Goal: Task Accomplishment & Management: Use online tool/utility

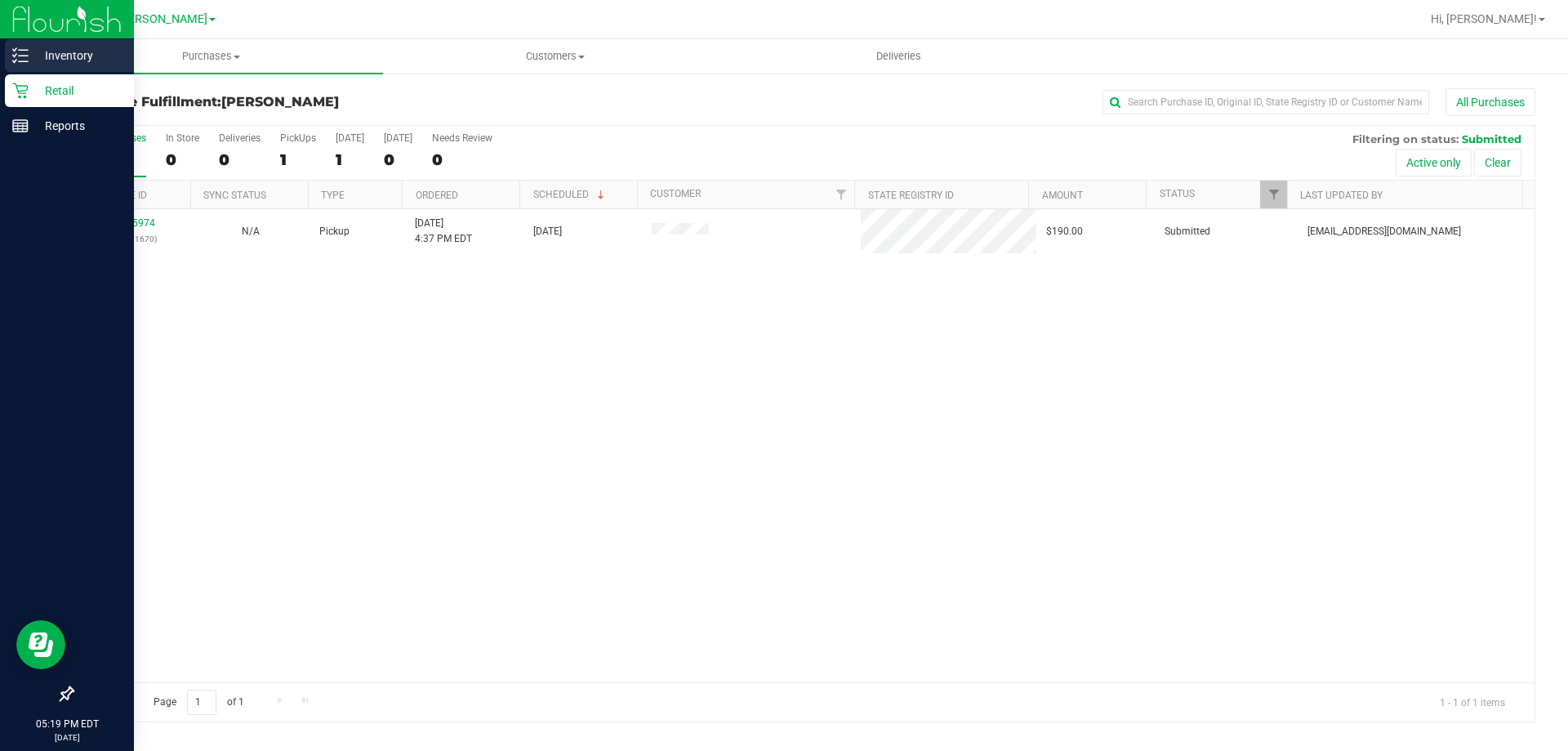
click at [50, 54] on p "Inventory" at bounding box center [78, 55] width 98 height 20
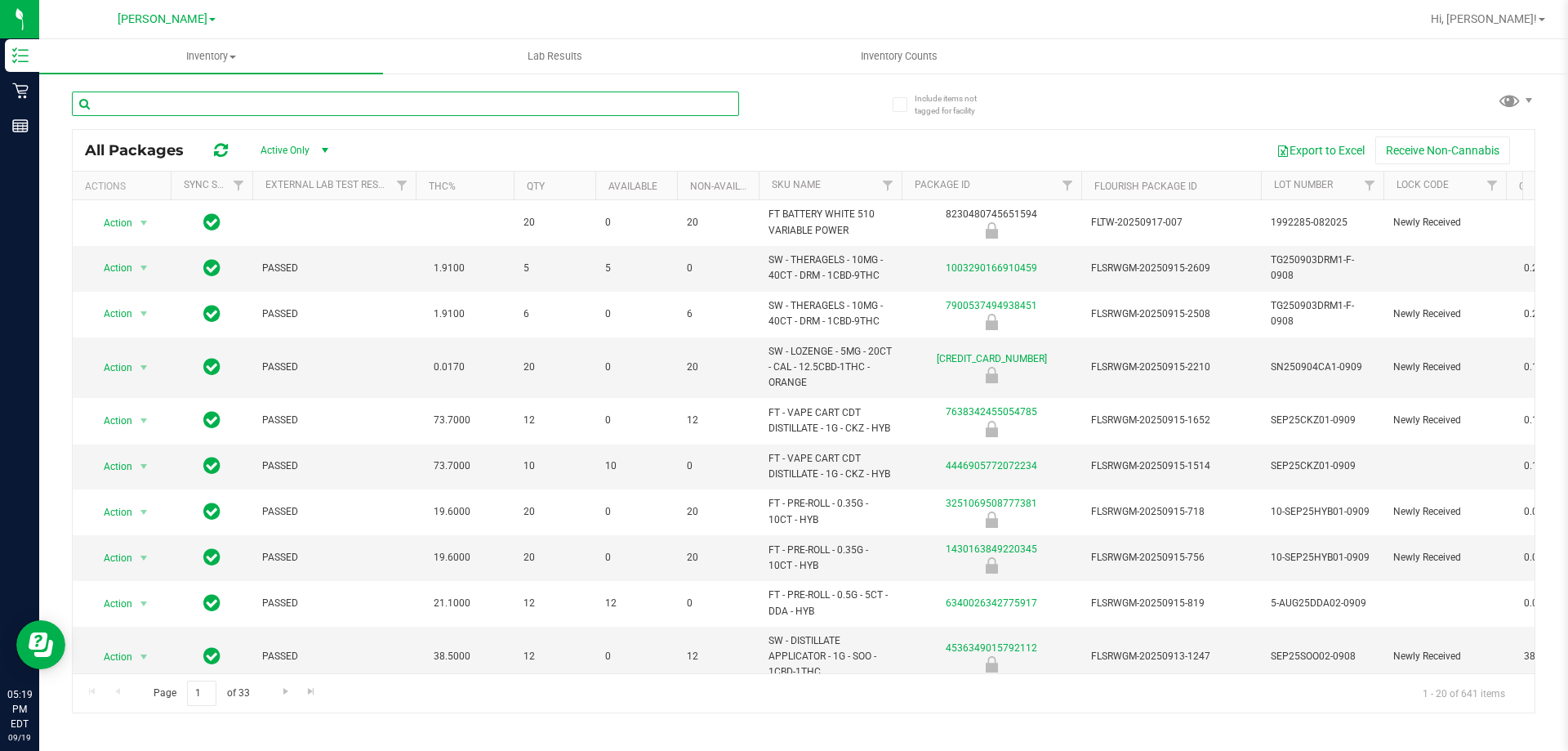
click at [356, 105] on input "text" at bounding box center [406, 104] width 668 height 25
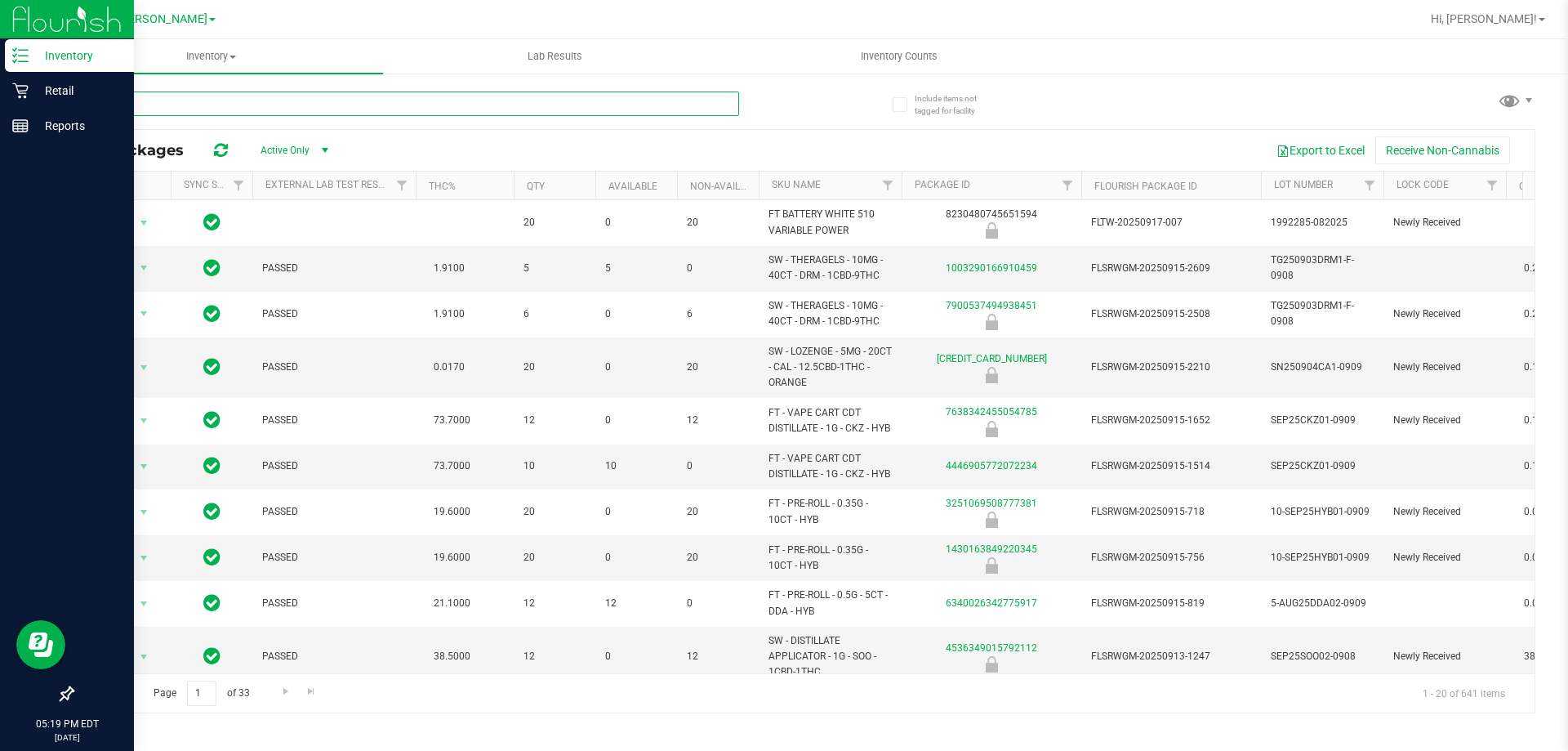
type input "abp"
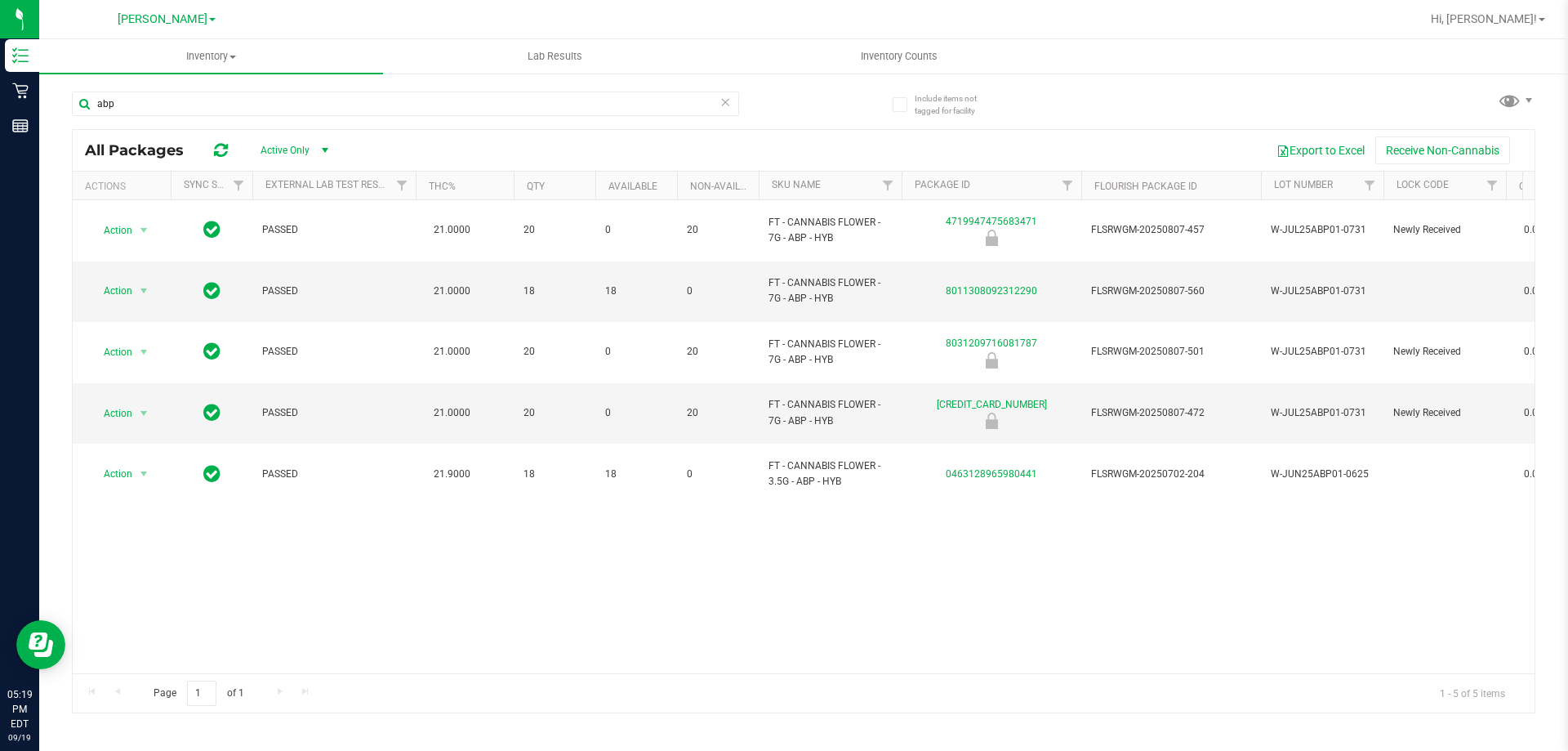
click at [508, 585] on div "Action Action Global inventory Package audit log Print package label Print prod…" at bounding box center [804, 437] width 1462 height 473
click at [630, 558] on div "Action Action Global inventory Package audit log Print package label Print prod…" at bounding box center [804, 437] width 1462 height 473
click at [1075, 80] on div "abp All Packages Active Only Active Only Lab Samples Locked All External Intern…" at bounding box center [803, 394] width 1463 height 637
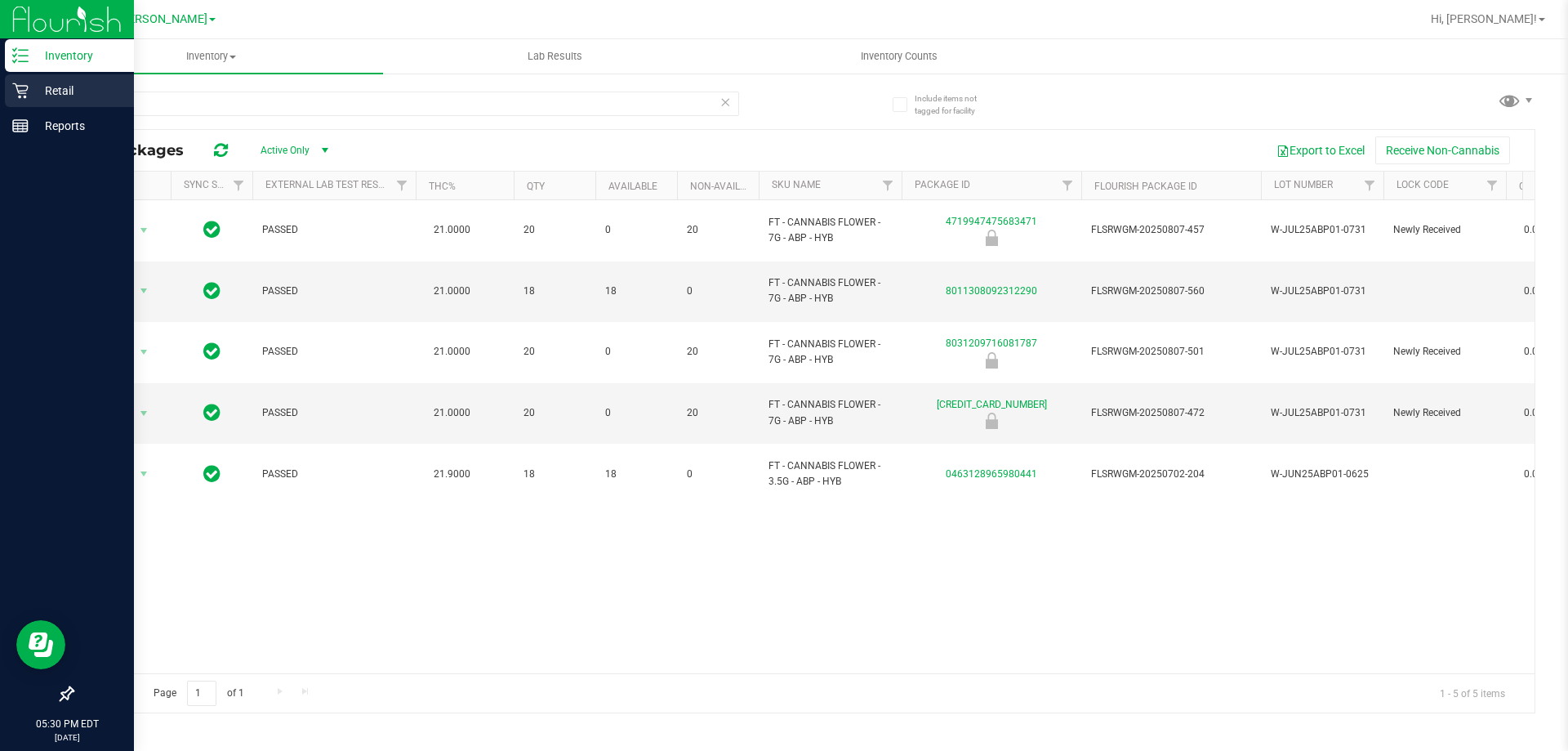
click at [42, 88] on p "Retail" at bounding box center [78, 90] width 98 height 20
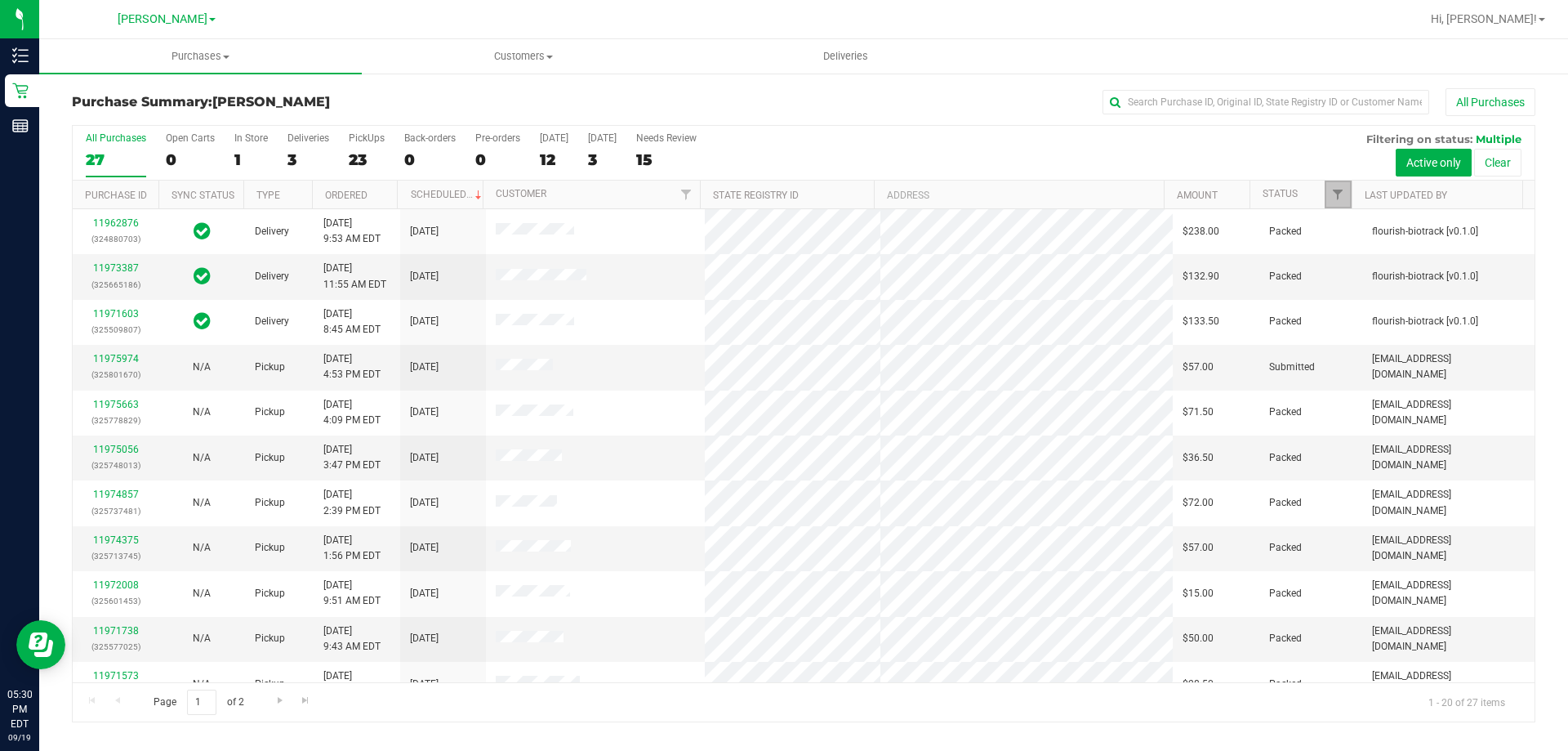
click at [1338, 195] on span "Filter" at bounding box center [1338, 195] width 13 height 13
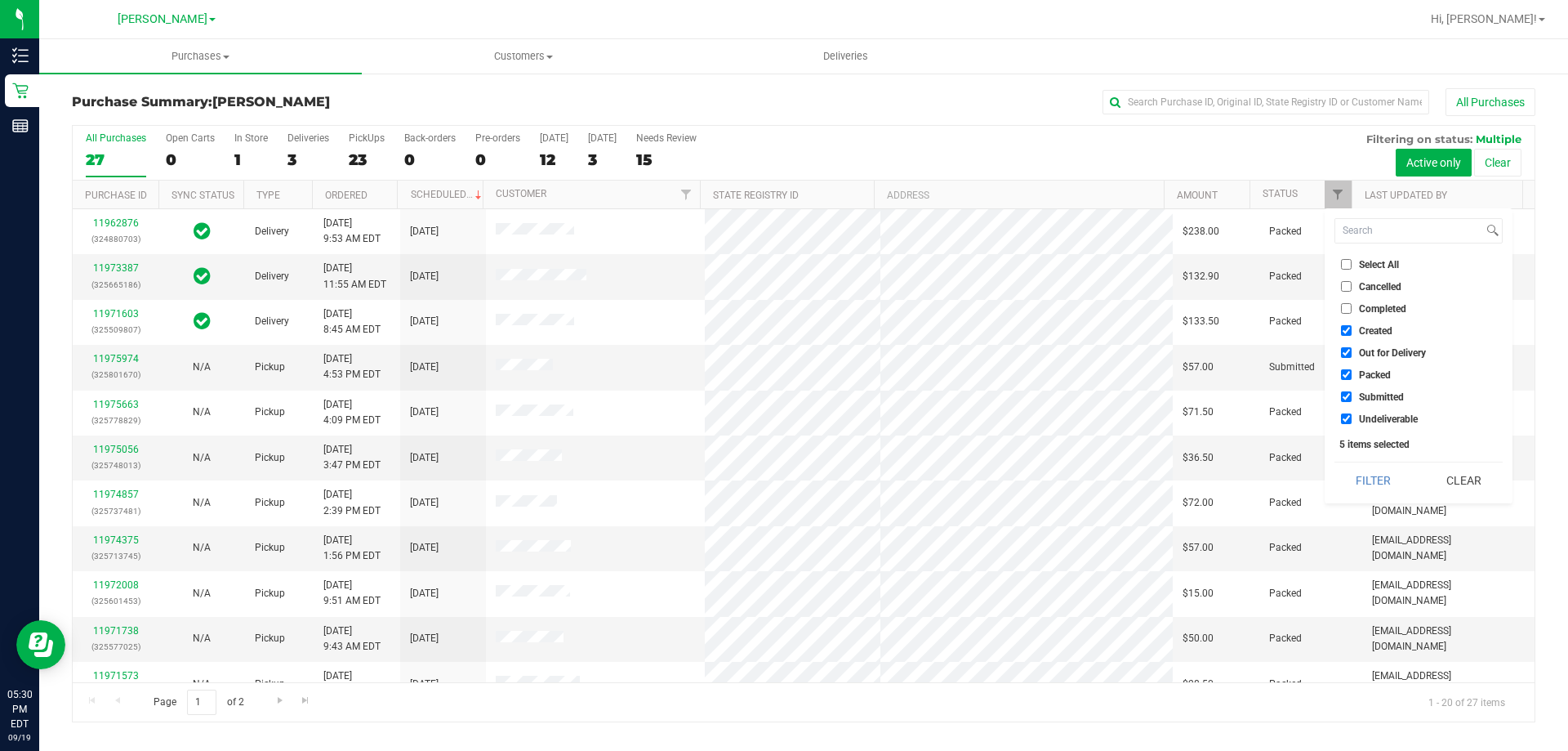
click at [1373, 267] on span "Select All" at bounding box center [1379, 265] width 40 height 9
click at [1351, 267] on input "Select All" at bounding box center [1346, 264] width 10 height 10
checkbox input "true"
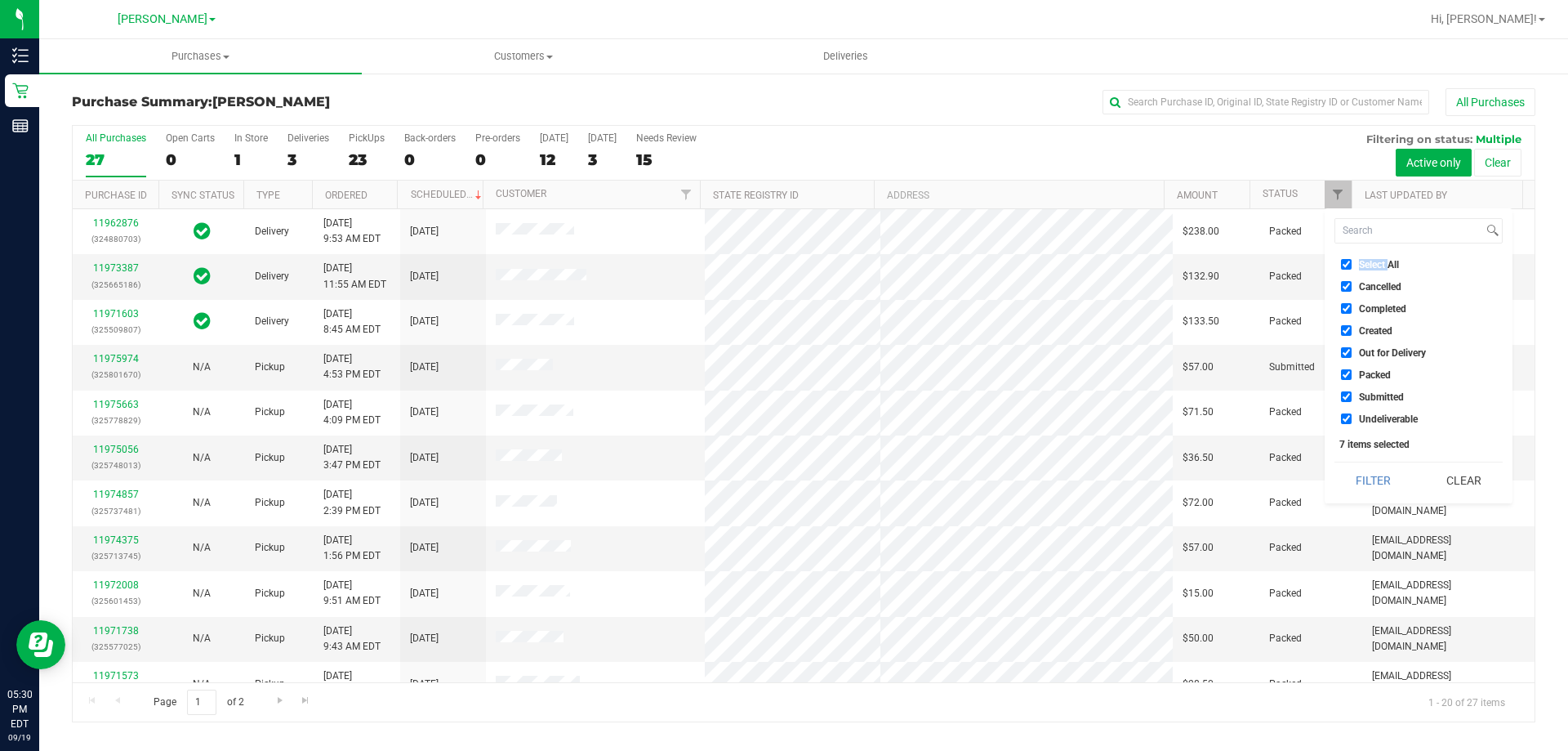
click at [1373, 267] on span "Select All" at bounding box center [1379, 265] width 40 height 9
click at [1351, 267] on input "Select All" at bounding box center [1346, 264] width 10 height 10
checkbox input "false"
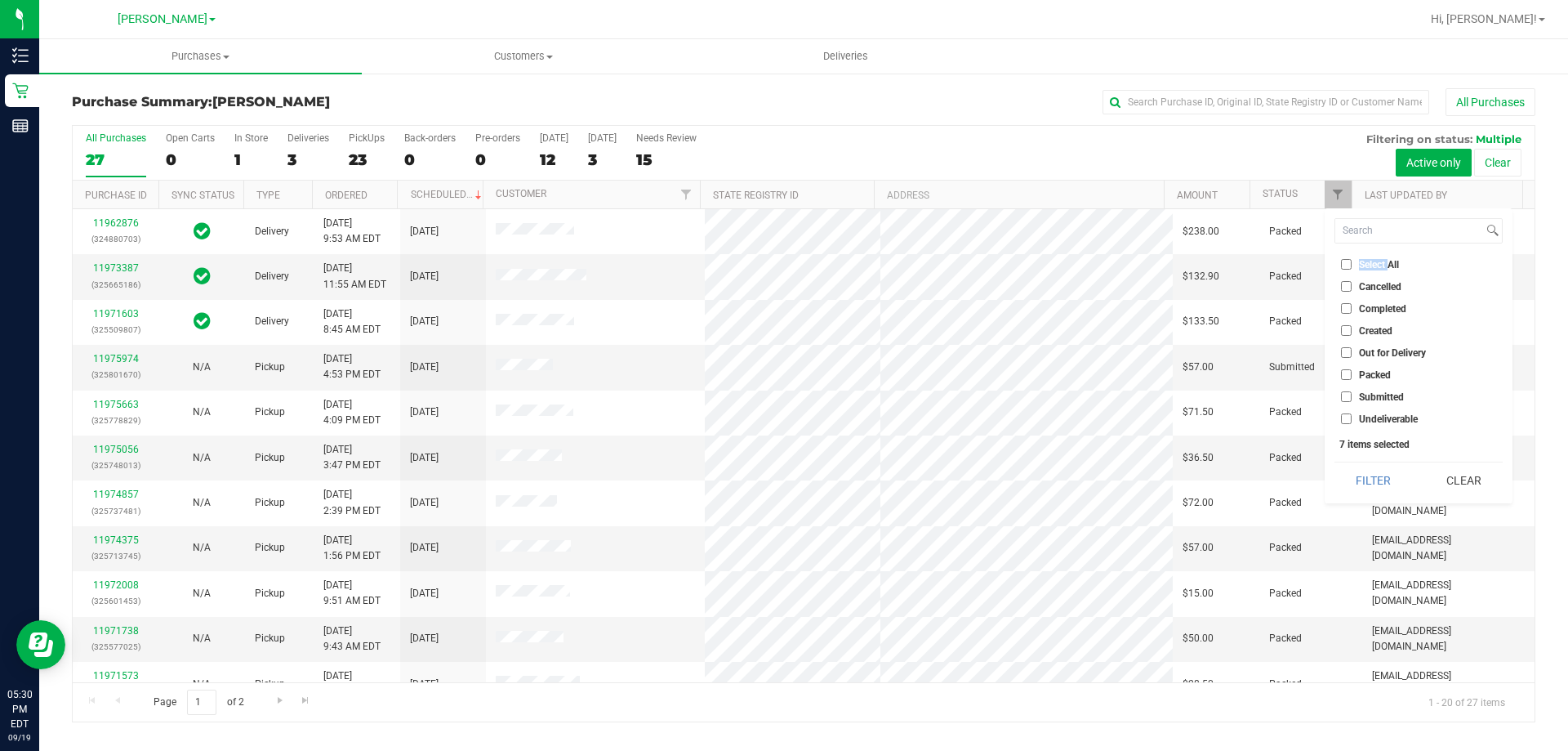
checkbox input "false"
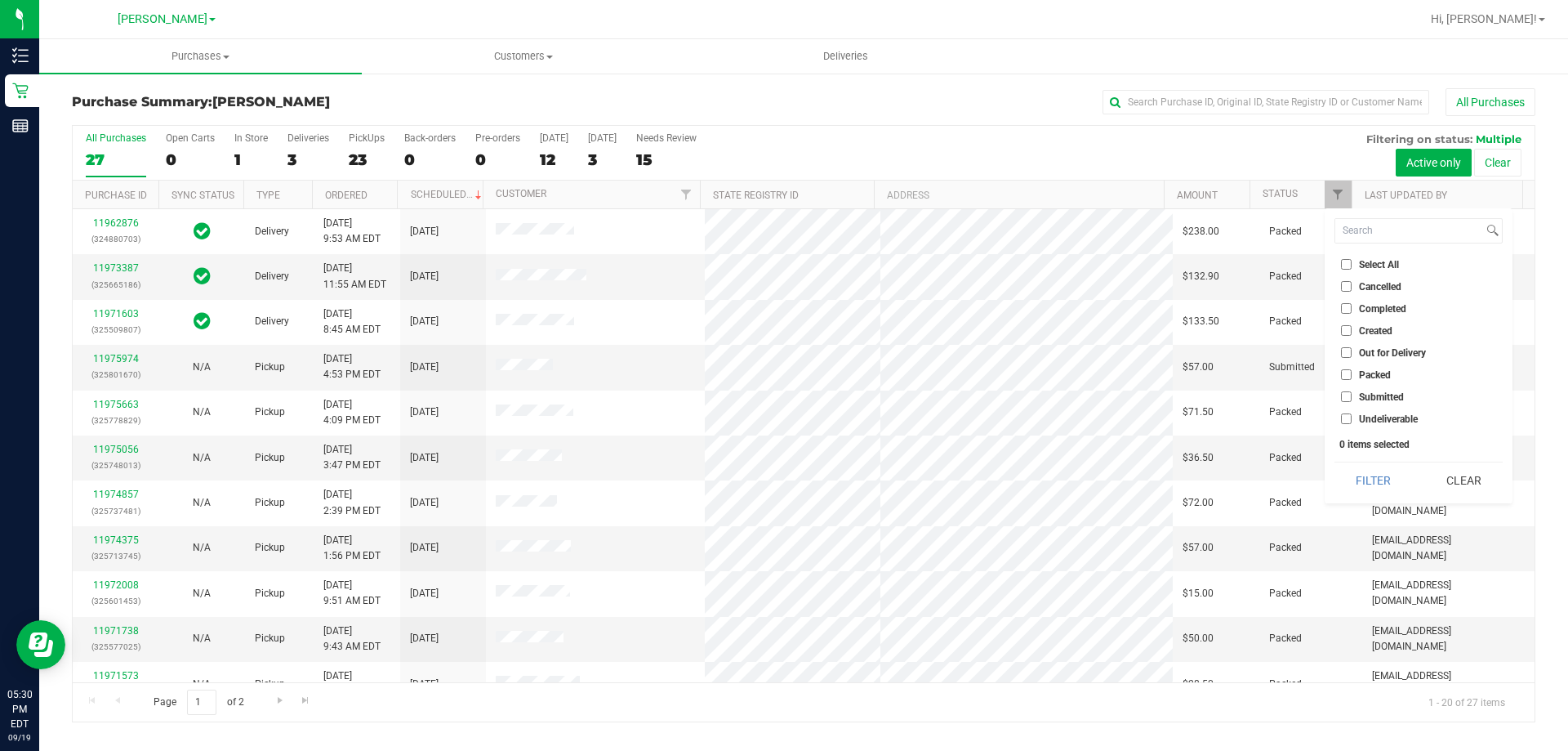
click at [1359, 374] on span "Packed" at bounding box center [1375, 375] width 32 height 9
click at [1351, 374] on input "Packed" at bounding box center [1346, 374] width 10 height 10
checkbox input "true"
click at [1368, 494] on button "Filter" at bounding box center [1373, 480] width 78 height 36
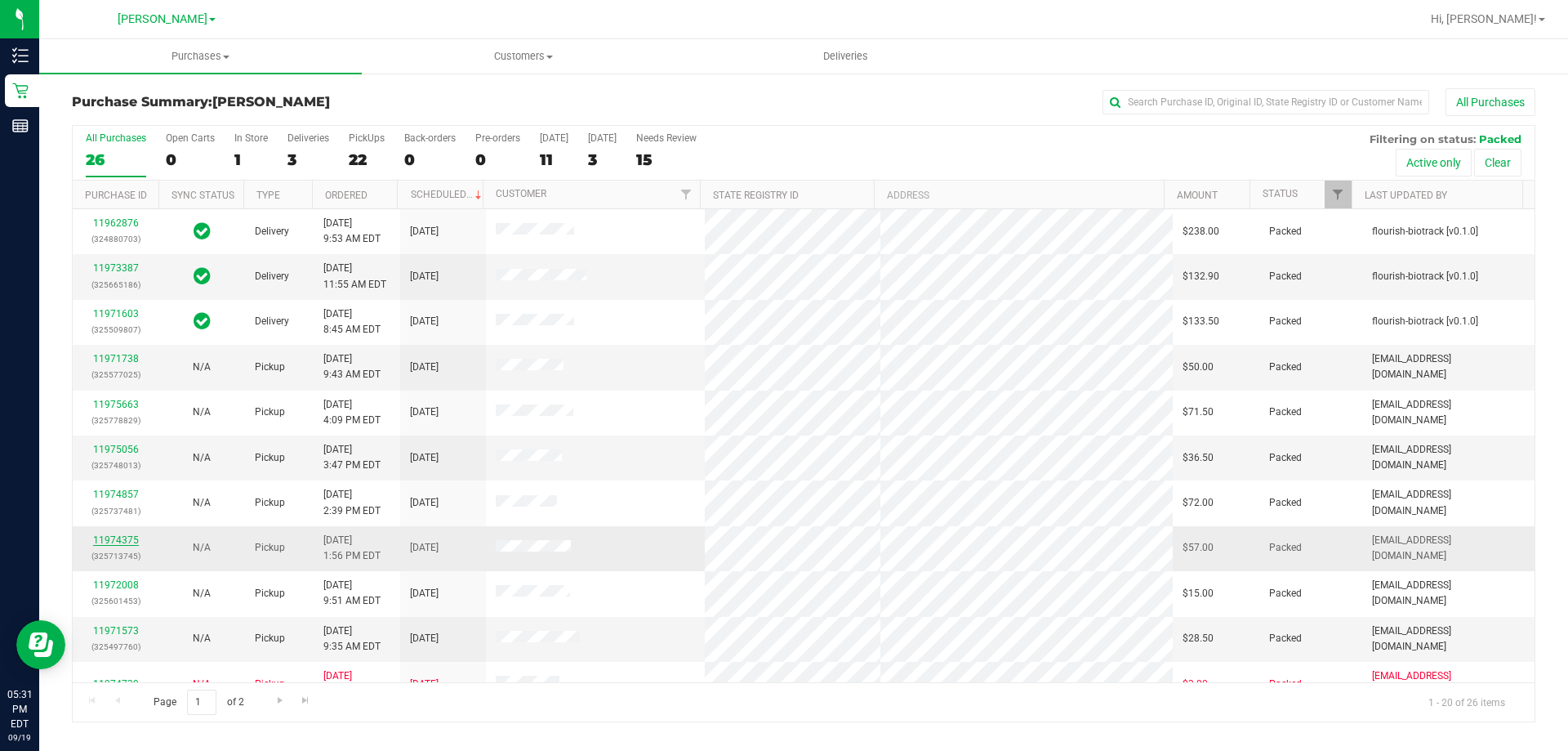
click at [107, 535] on link "11974375" at bounding box center [115, 540] width 45 height 11
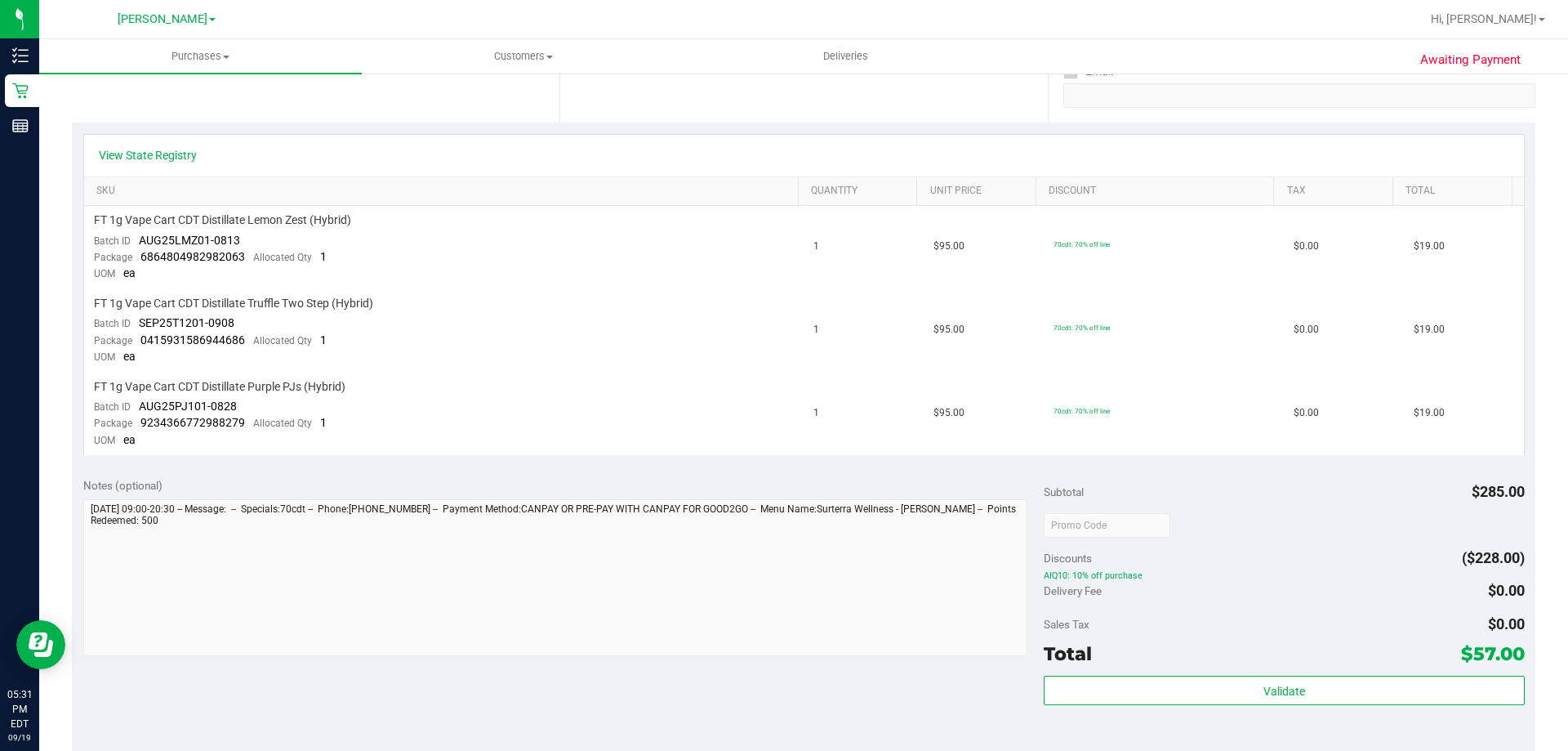
scroll to position [484, 0]
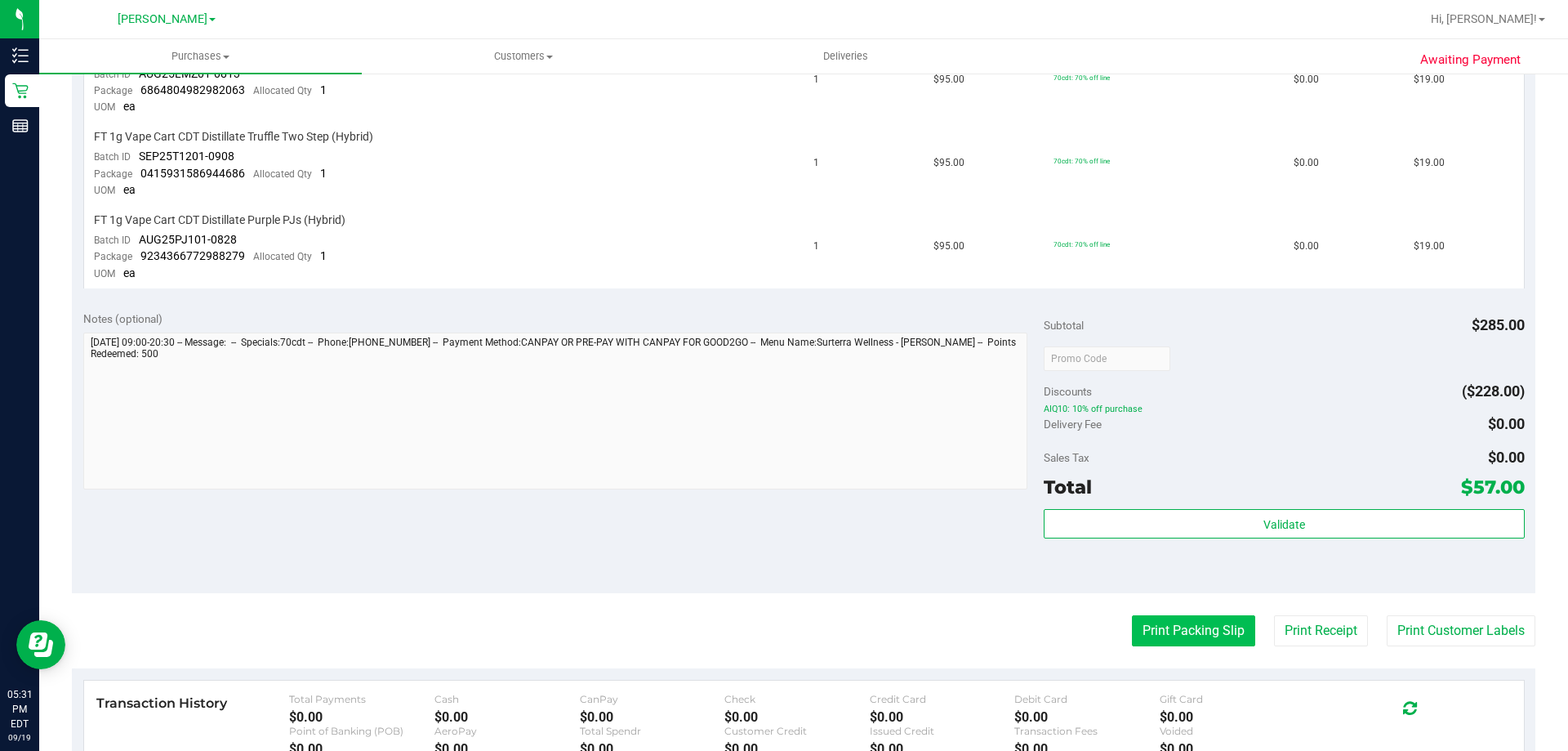
click at [1163, 632] on button "Print Packing Slip" at bounding box center [1193, 630] width 123 height 31
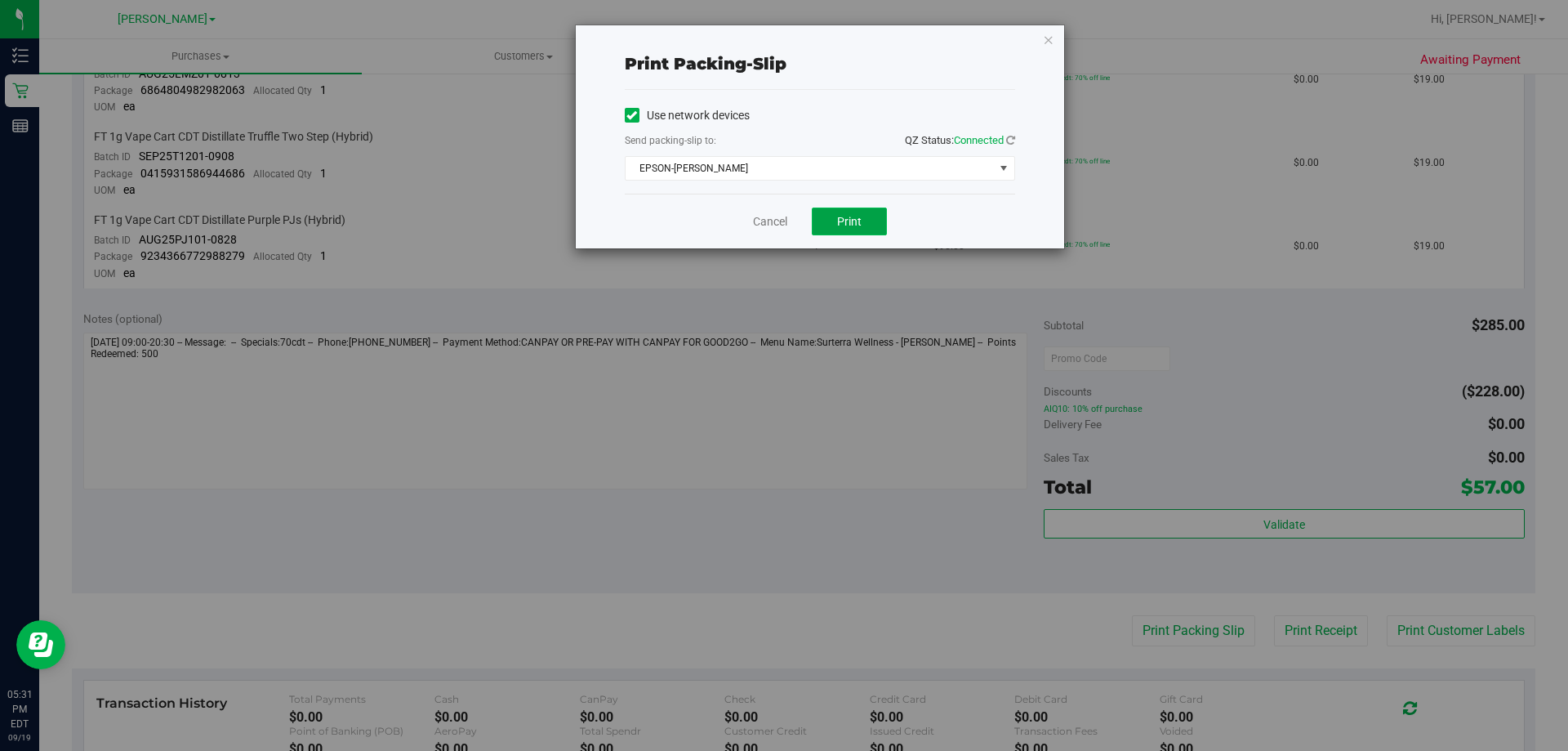
click at [835, 222] on button "Print" at bounding box center [848, 220] width 75 height 27
click at [867, 221] on button "Print" at bounding box center [848, 220] width 75 height 27
click at [1044, 42] on icon "button" at bounding box center [1049, 39] width 11 height 20
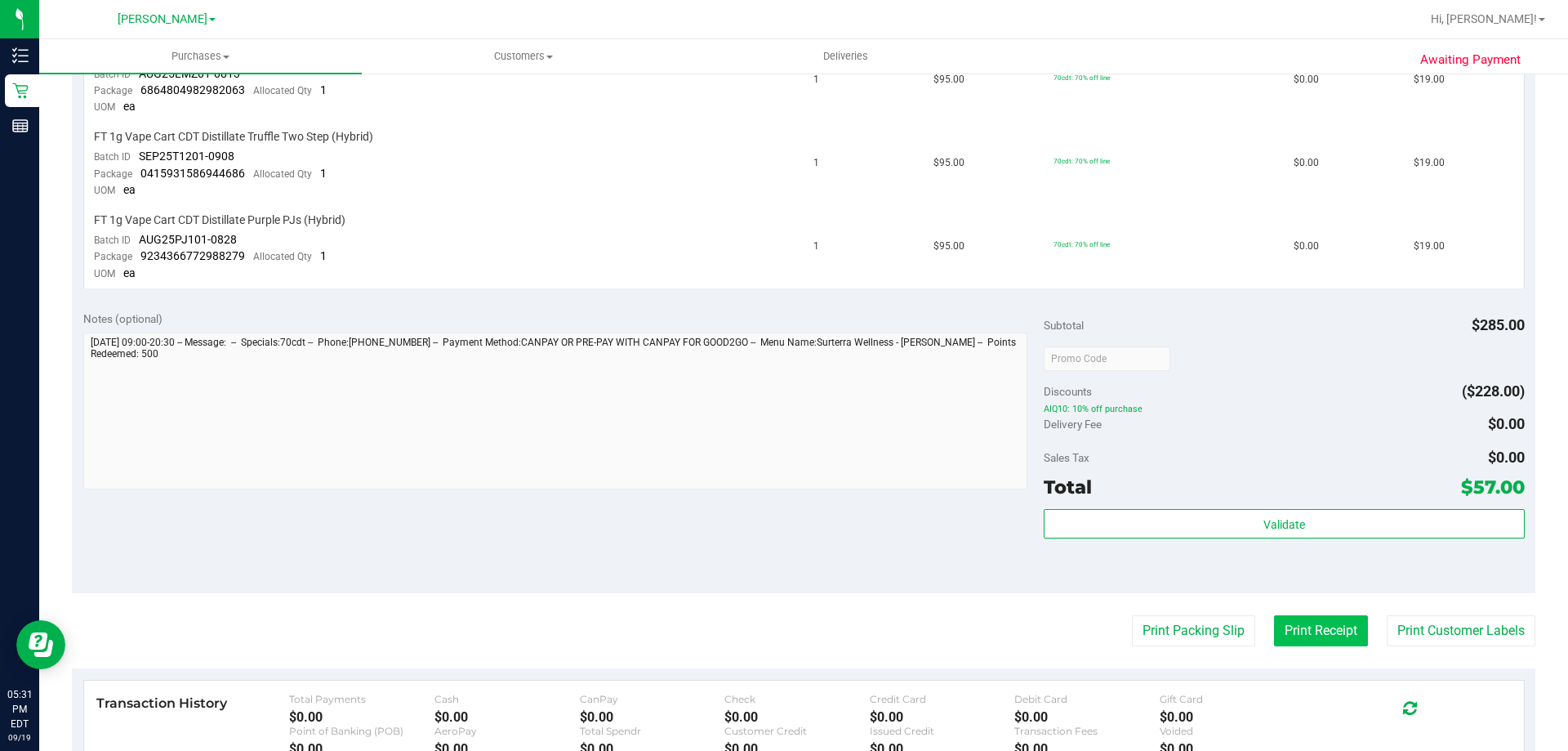
click at [1314, 633] on button "Print Receipt" at bounding box center [1320, 630] width 94 height 31
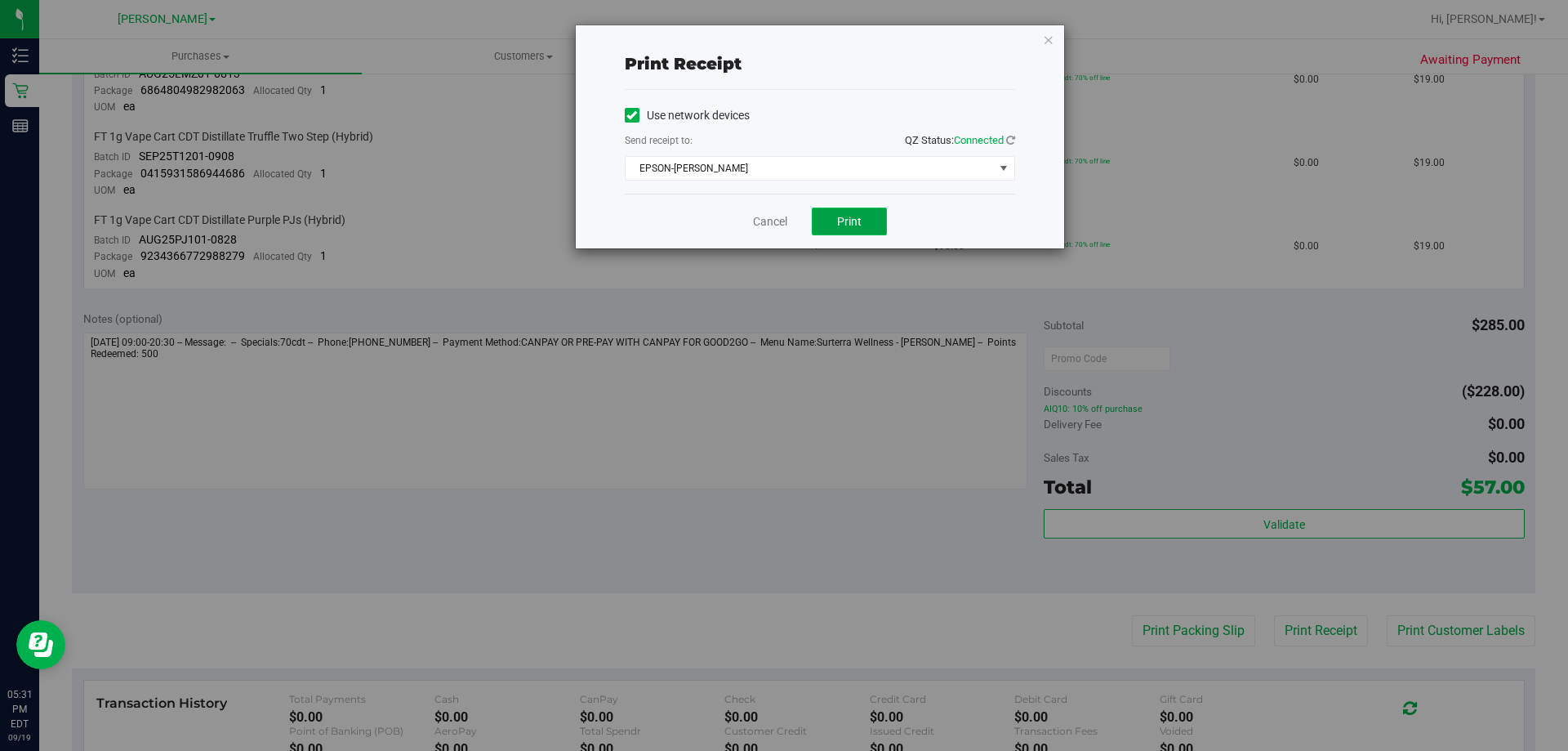
click at [862, 220] on button "Print" at bounding box center [848, 220] width 75 height 27
click at [1050, 39] on icon "button" at bounding box center [1049, 39] width 11 height 20
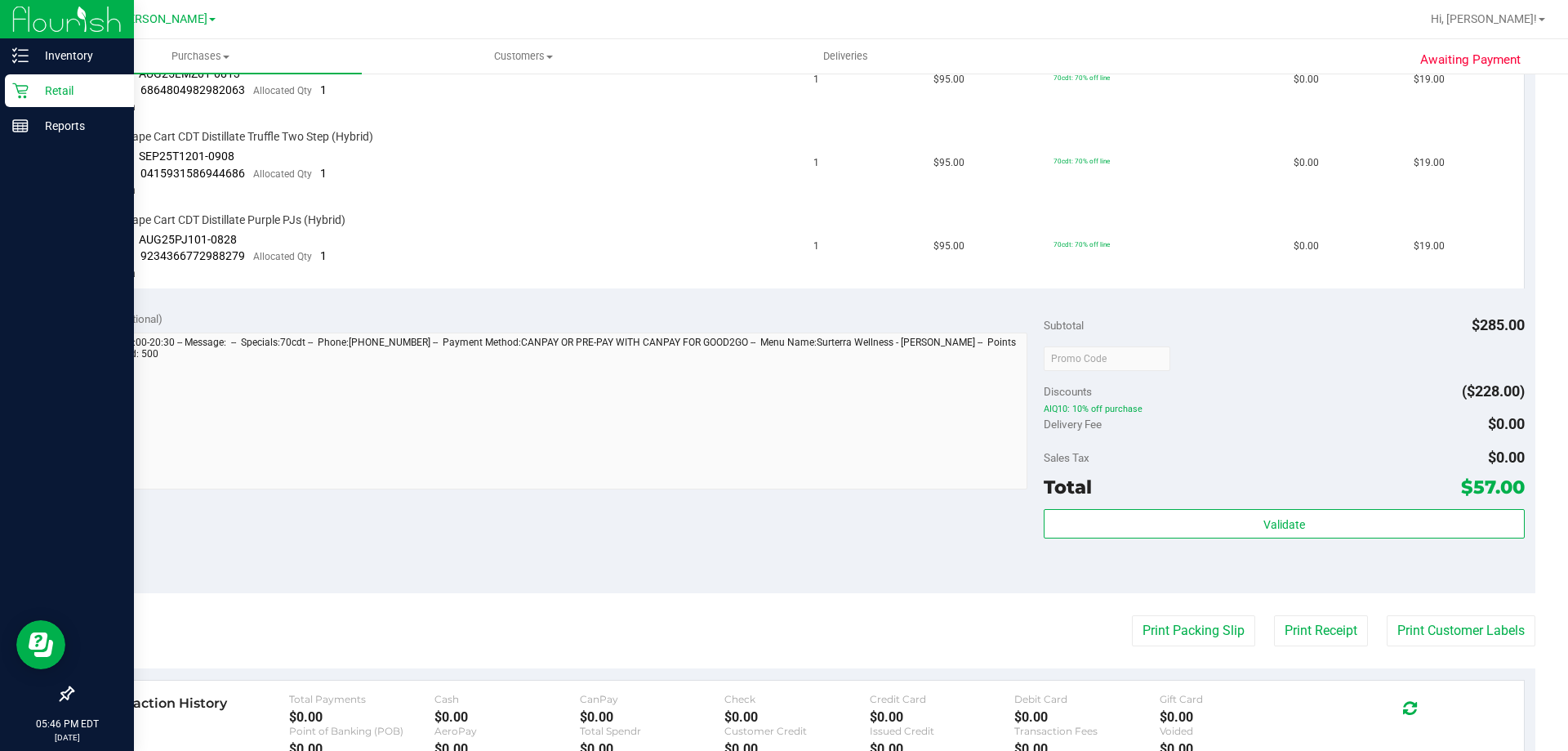
click at [39, 86] on p "Retail" at bounding box center [78, 90] width 98 height 20
